Goal: Transaction & Acquisition: Obtain resource

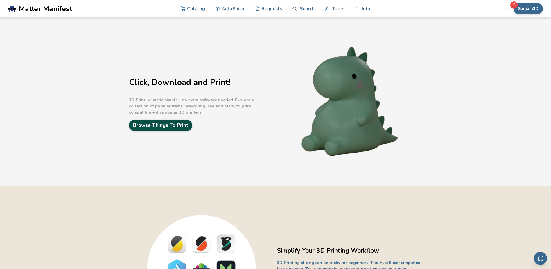
click at [167, 127] on link "Browse Things To Print" at bounding box center [160, 124] width 63 height 11
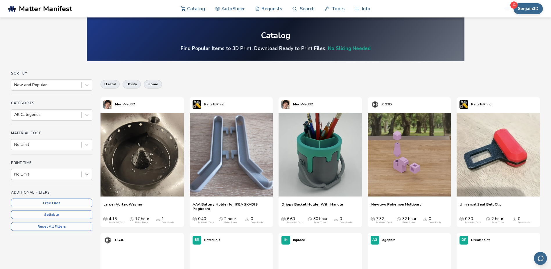
click at [87, 176] on icon at bounding box center [87, 174] width 6 height 6
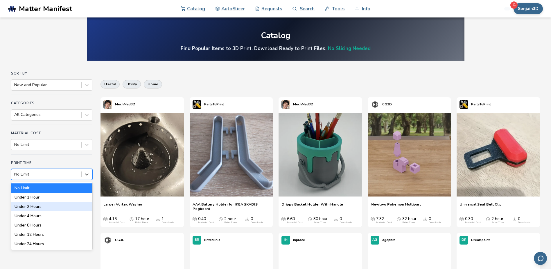
click at [35, 207] on div "Under 2 Hours" at bounding box center [51, 206] width 81 height 9
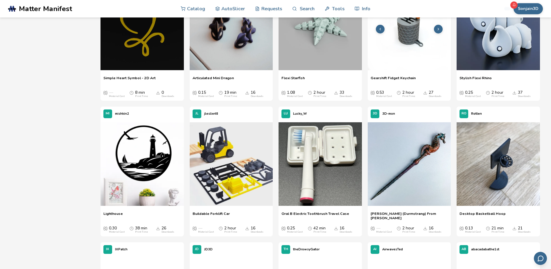
scroll to position [116, 0]
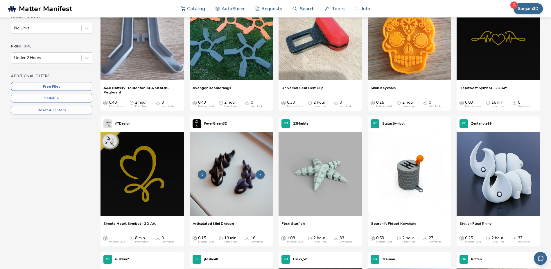
click at [260, 169] on img at bounding box center [231, 173] width 83 height 83
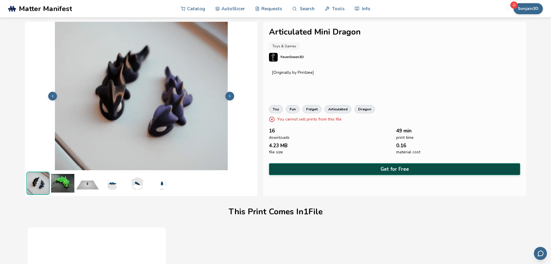
click at [382, 167] on button "Get for Free" at bounding box center [394, 169] width 251 height 12
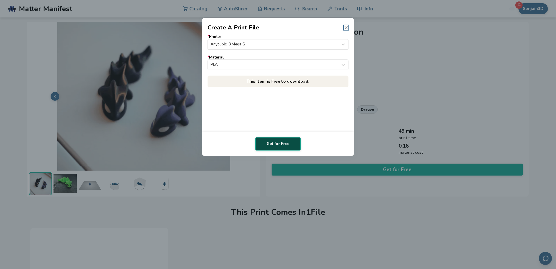
click at [278, 141] on button "Get for Free" at bounding box center [277, 143] width 45 height 13
